Goal: Transaction & Acquisition: Purchase product/service

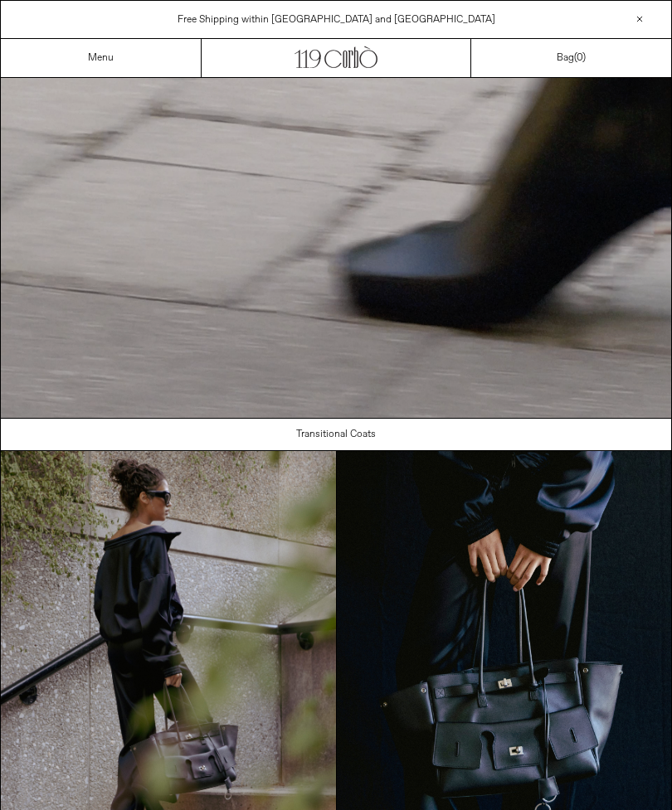
click at [98, 59] on link "Menu" at bounding box center [101, 57] width 26 height 13
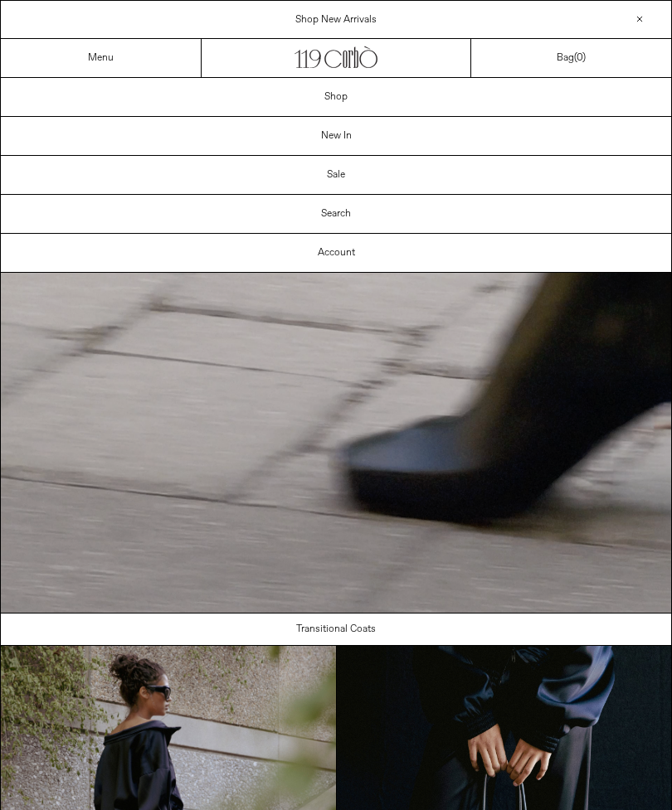
click at [349, 100] on link "Shop" at bounding box center [336, 97] width 670 height 38
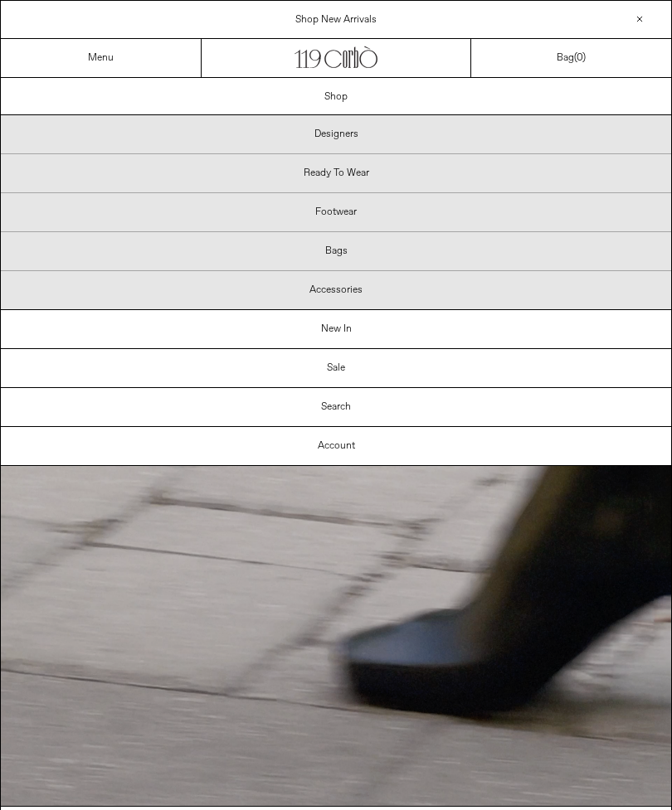
click at [353, 259] on p "Bags" at bounding box center [336, 251] width 670 height 39
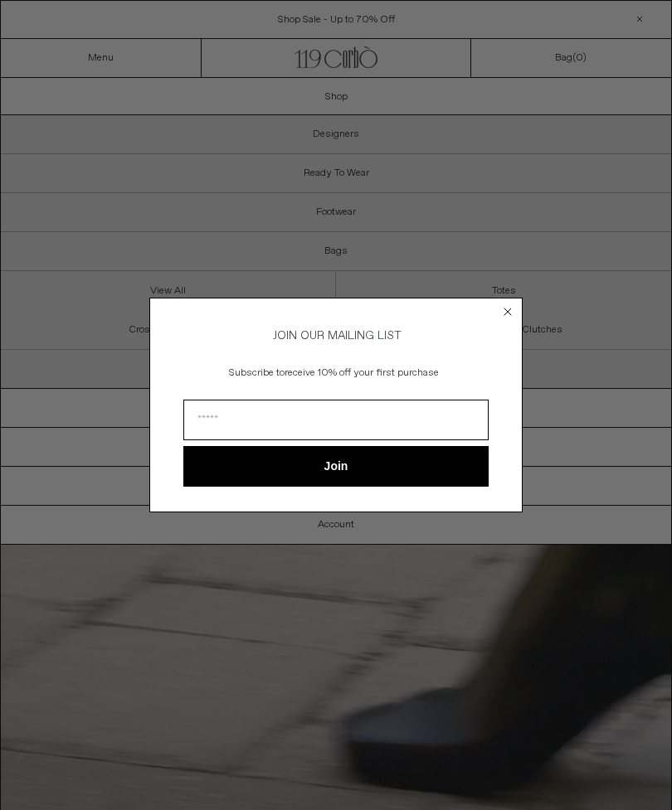
click at [506, 309] on circle "Close dialog" at bounding box center [508, 312] width 16 height 16
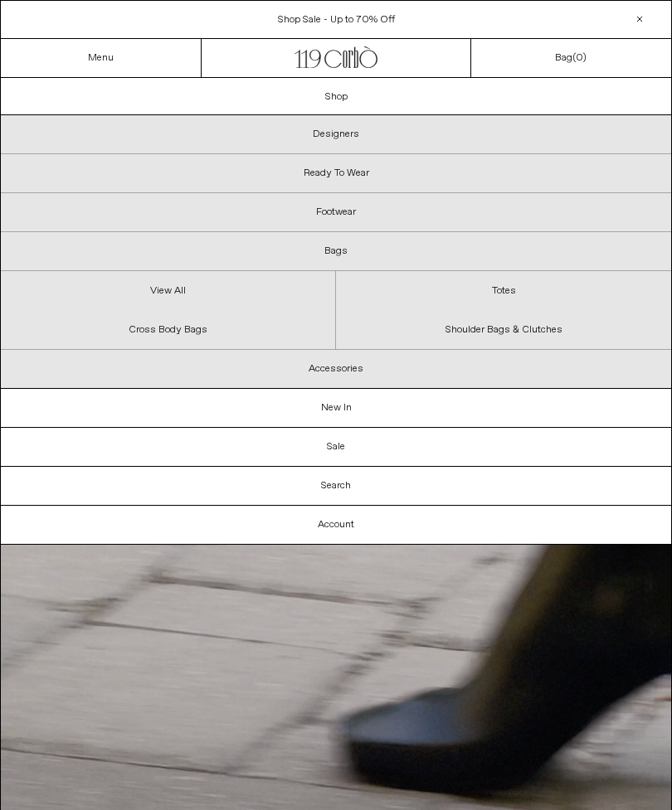
click at [173, 299] on link "View All" at bounding box center [168, 290] width 334 height 39
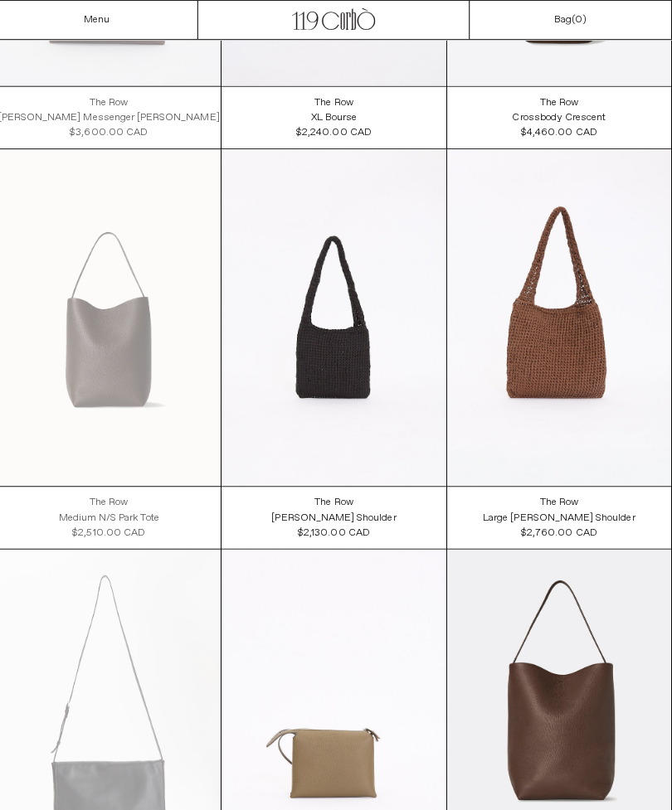
scroll to position [761, 0]
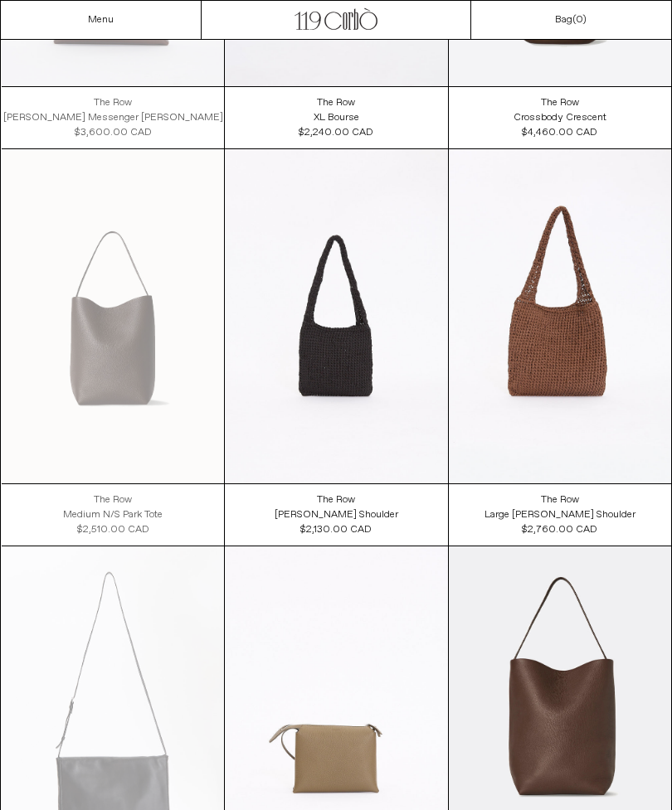
click at [562, 353] on at bounding box center [560, 316] width 222 height 334
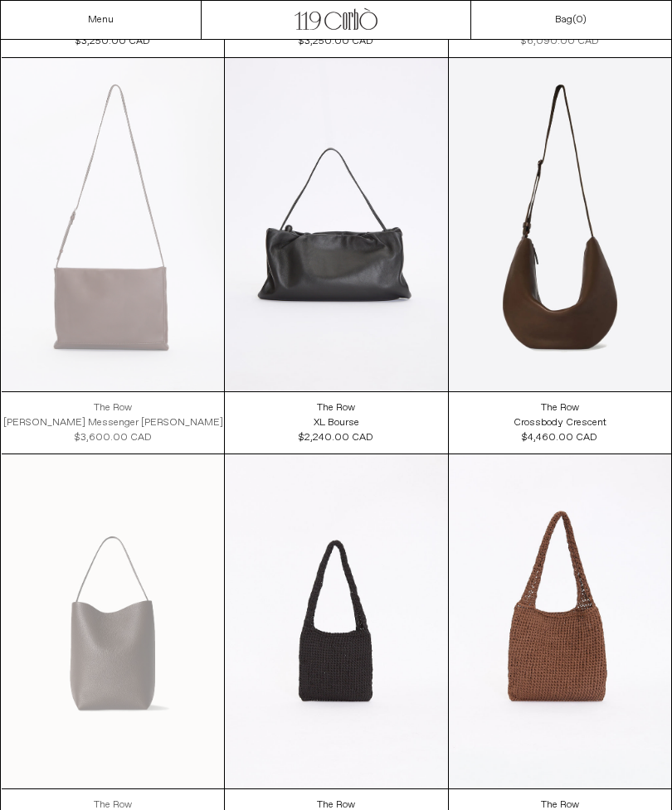
scroll to position [411, 0]
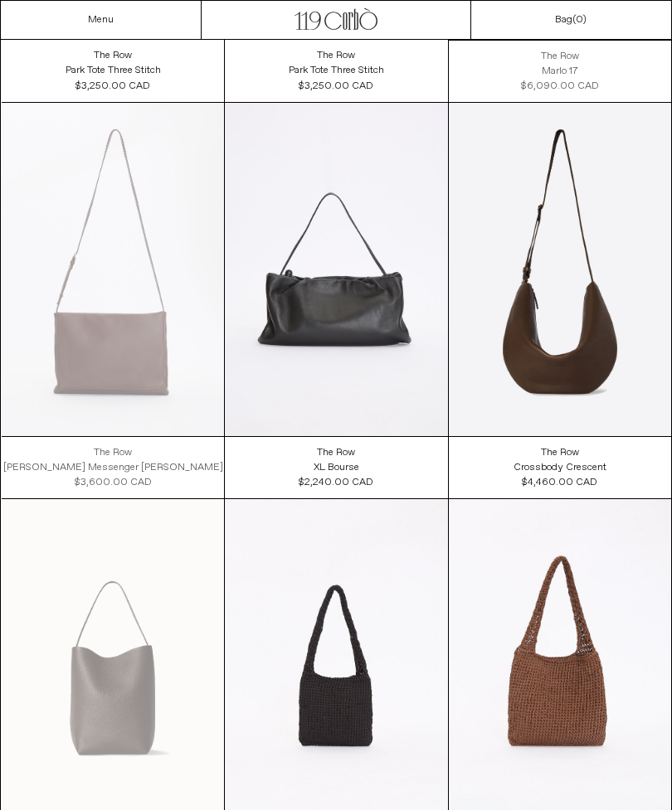
click at [104, 24] on link "Menu" at bounding box center [101, 19] width 26 height 13
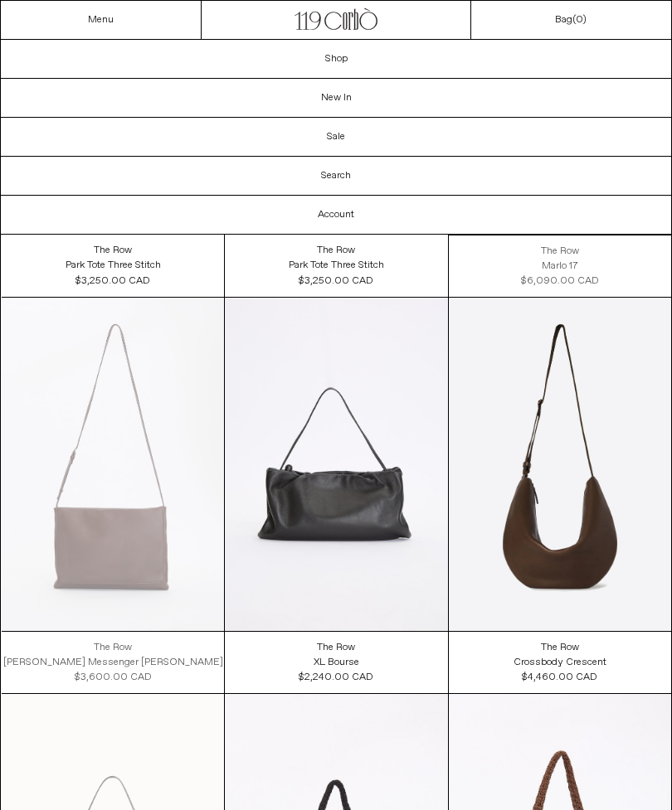
click at [338, 144] on link "Sale" at bounding box center [336, 137] width 670 height 38
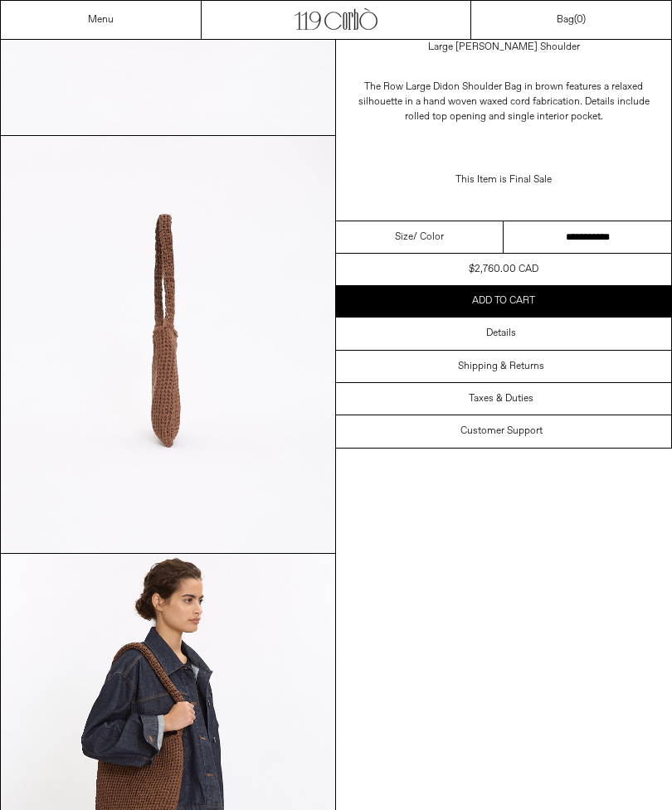
scroll to position [717, 0]
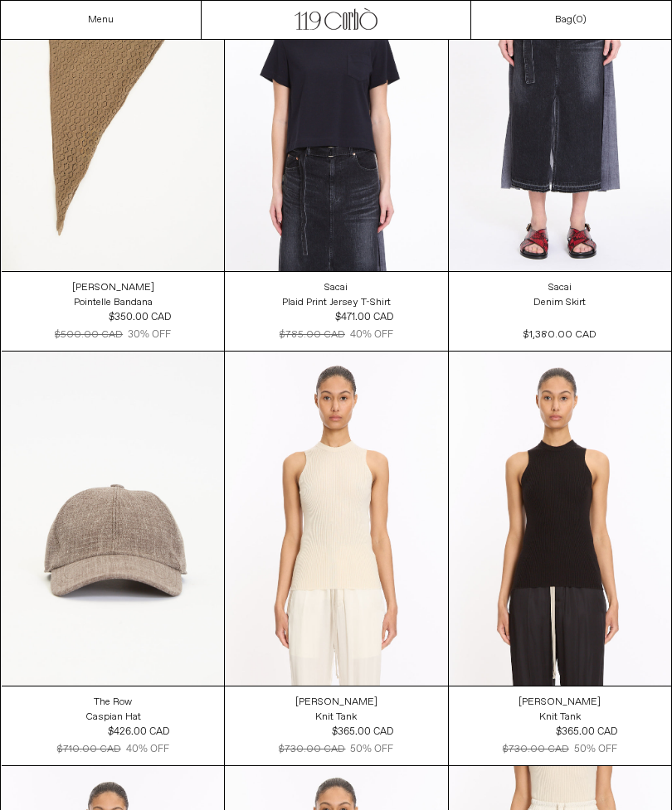
scroll to position [6393, 0]
